Goal: Check status: Check status

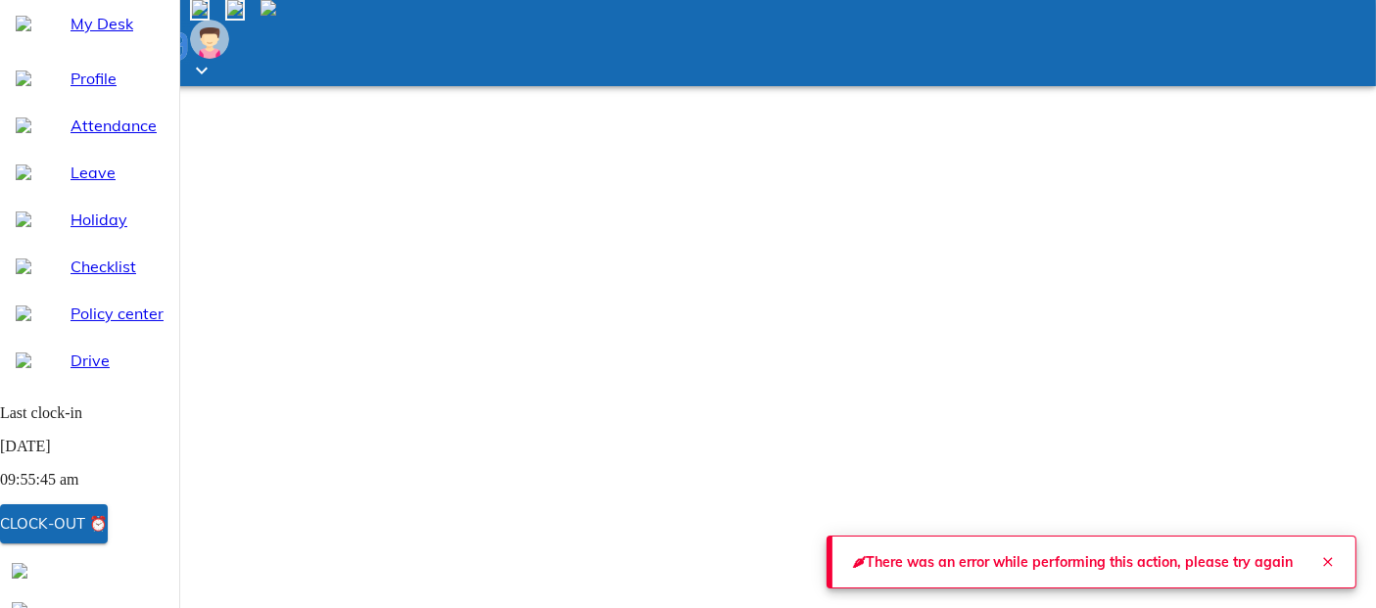
click at [108, 521] on span "Clock-out ⏰" at bounding box center [54, 523] width 108 height 25
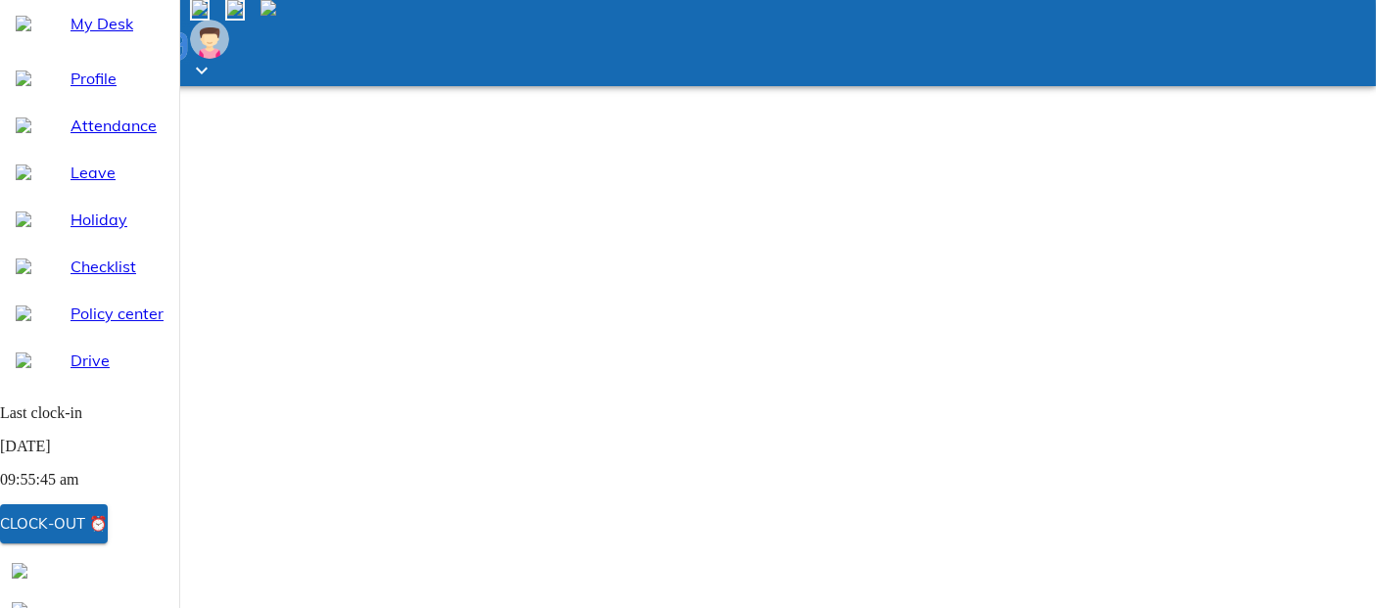
click at [83, 149] on div "Attendance" at bounding box center [89, 125] width 179 height 47
select select "10"
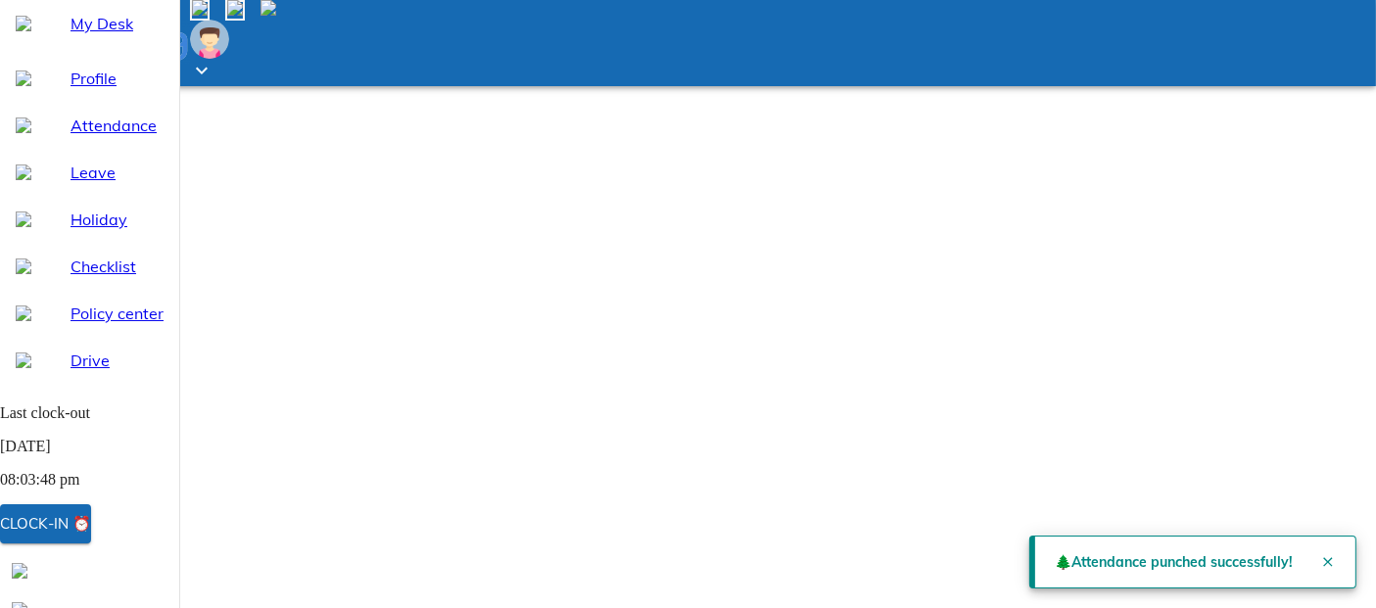
click at [91, 536] on div "Clock-in ⏰" at bounding box center [45, 523] width 91 height 25
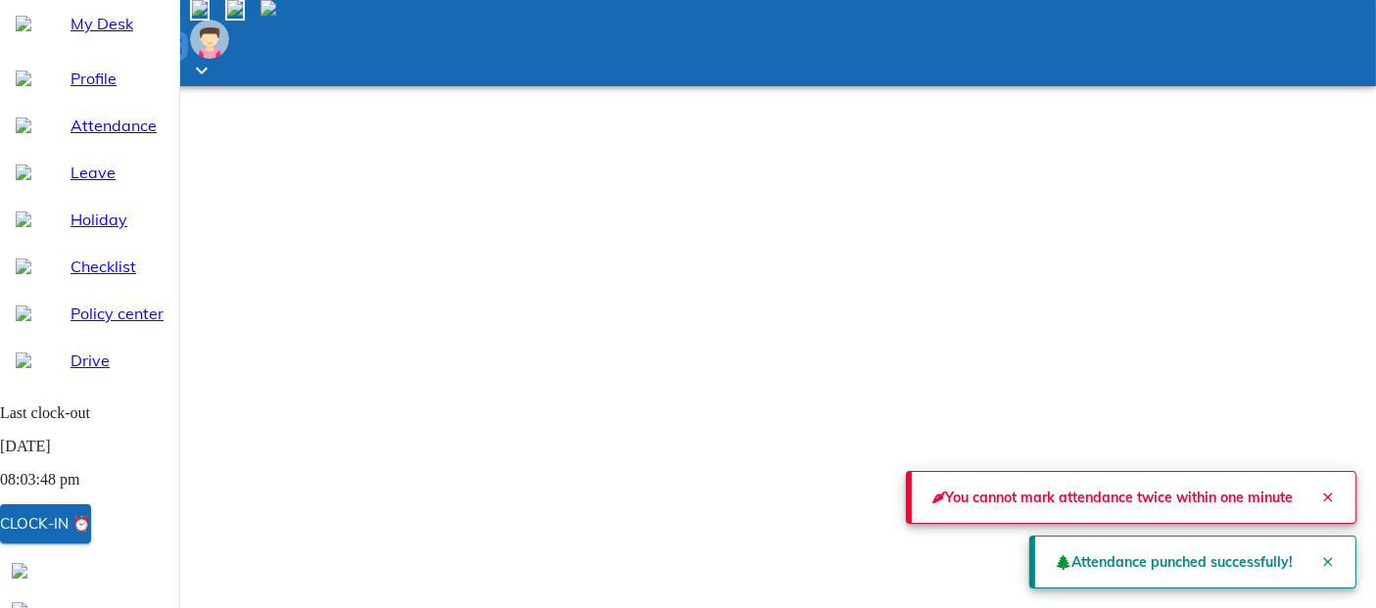
click at [108, 35] on span "My Desk" at bounding box center [117, 24] width 93 height 24
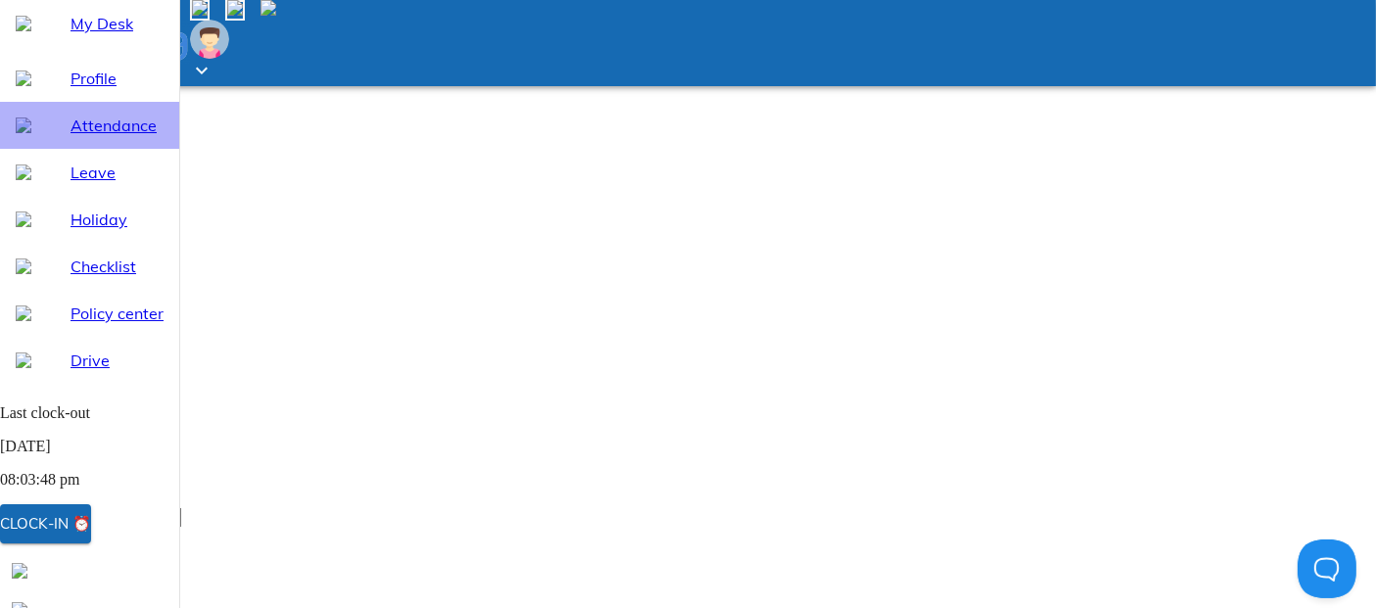
click at [89, 137] on span "Attendance" at bounding box center [117, 126] width 93 height 24
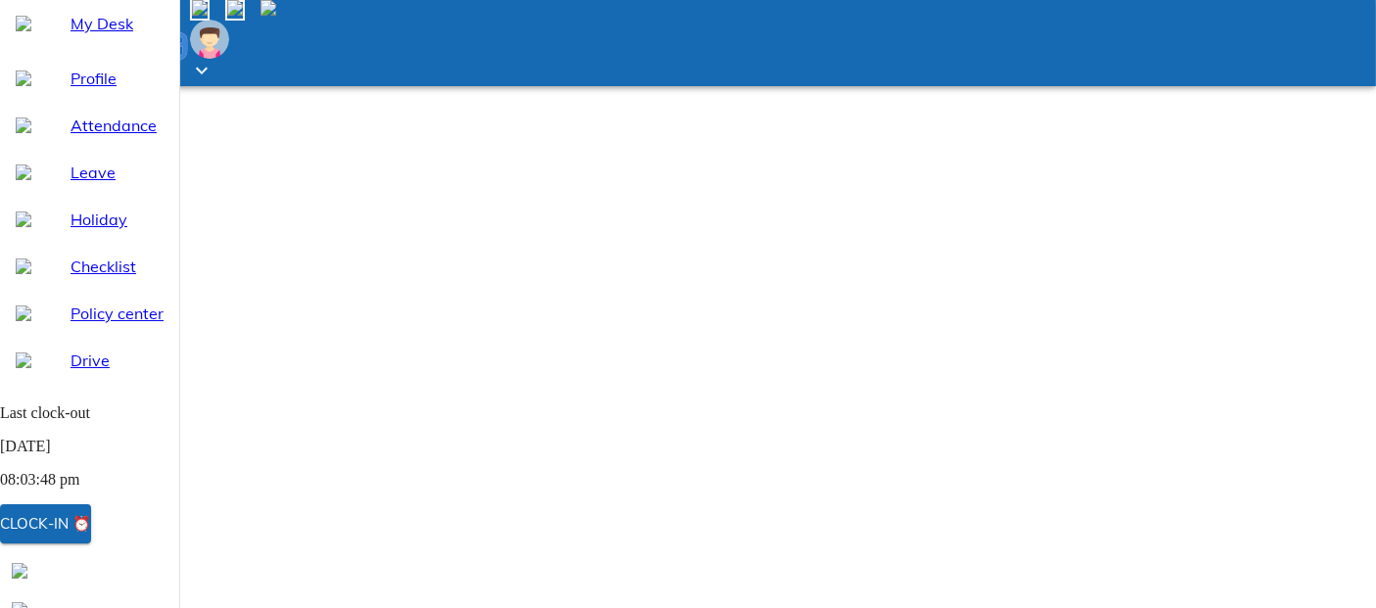
select select "10"
click at [90, 35] on span "My Desk" at bounding box center [117, 24] width 93 height 24
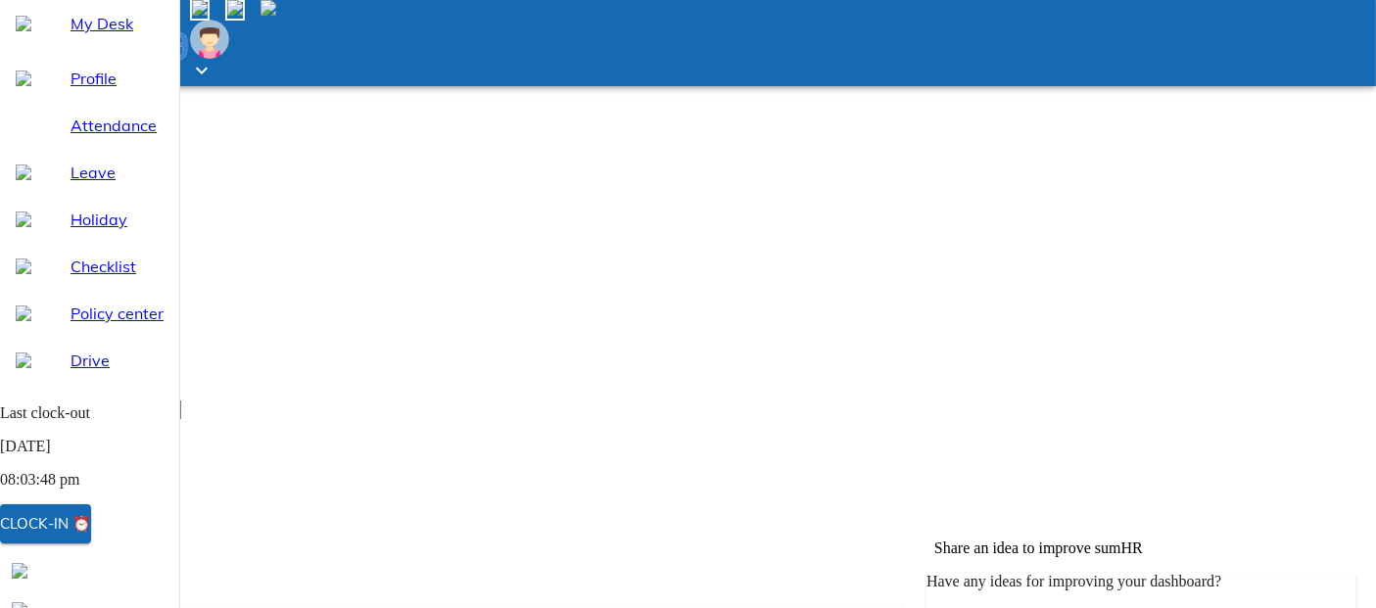
scroll to position [217, 0]
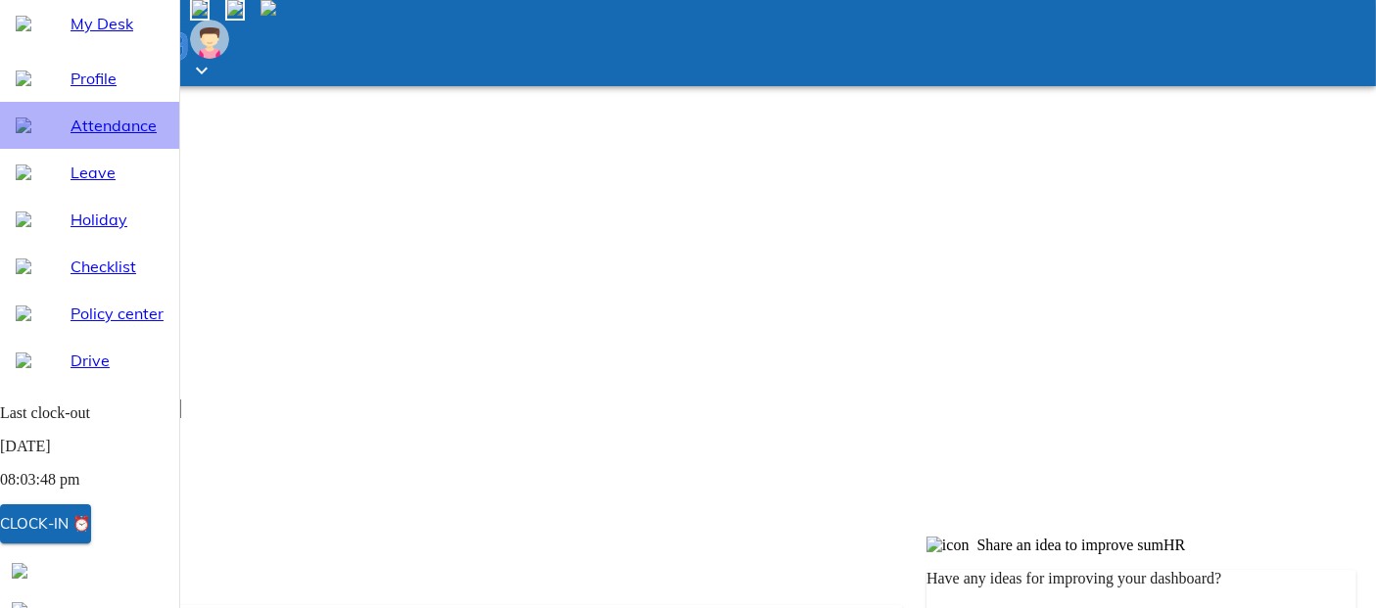
click at [111, 137] on span "Attendance" at bounding box center [117, 126] width 93 height 24
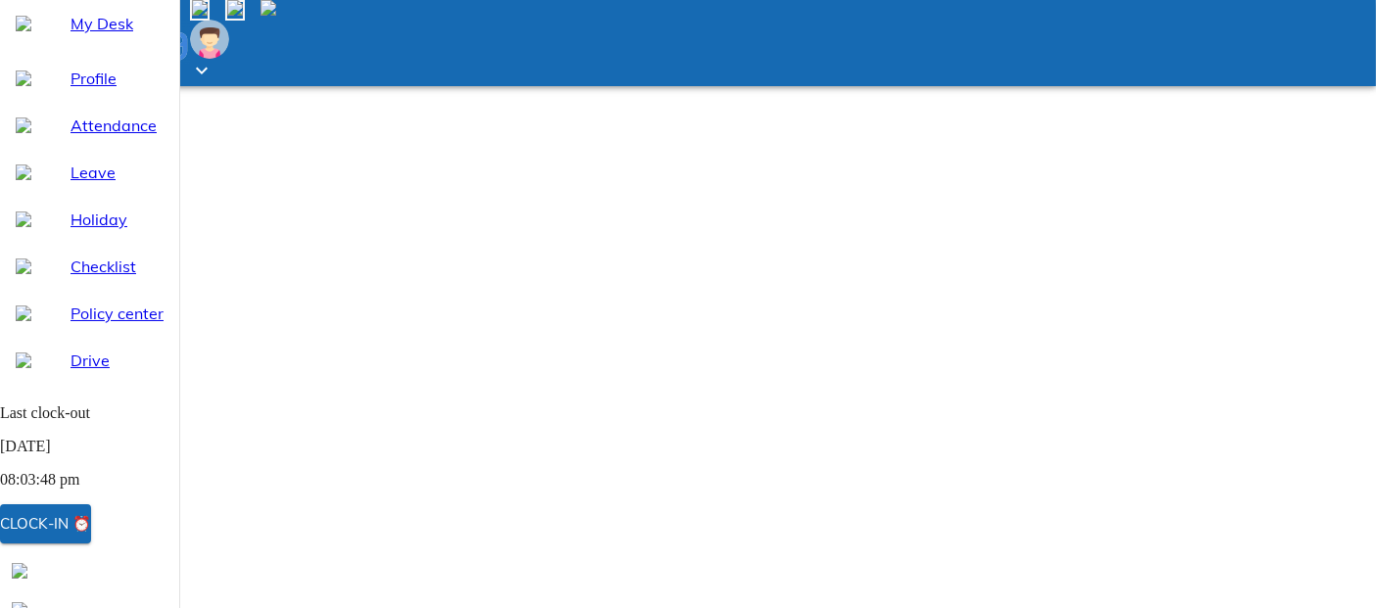
select select "10"
